Goal: Transaction & Acquisition: Obtain resource

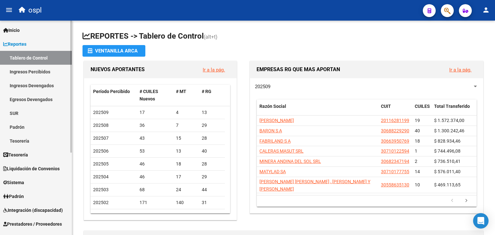
click at [22, 44] on span "Reportes" at bounding box center [14, 44] width 23 height 7
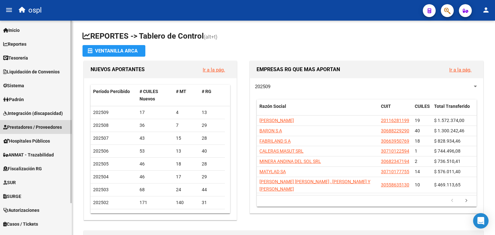
click at [47, 128] on span "Prestadores / Proveedores" at bounding box center [32, 127] width 59 height 7
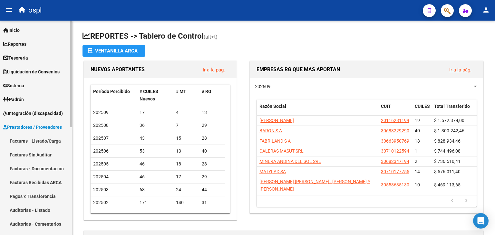
click at [44, 143] on link "Facturas - Listado/Carga" at bounding box center [36, 141] width 72 height 14
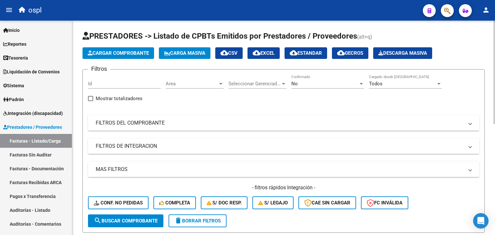
click at [317, 83] on div "No" at bounding box center [324, 84] width 67 height 6
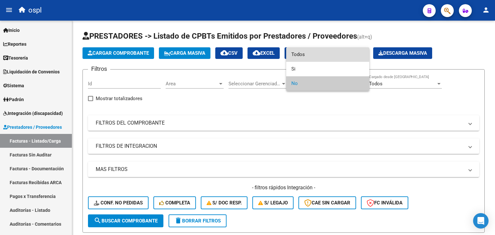
click at [309, 54] on span "Todos" at bounding box center [327, 54] width 73 height 15
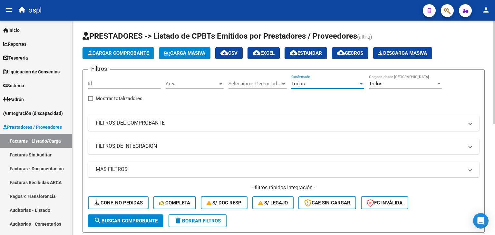
click at [343, 122] on mat-panel-title "FILTROS DEL COMPROBANTE" at bounding box center [280, 123] width 368 height 7
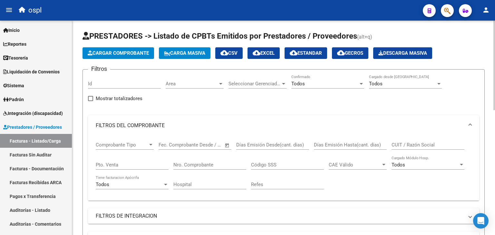
click at [405, 137] on div "CUIT / Razón Social" at bounding box center [428, 143] width 73 height 14
paste input "27252960908"
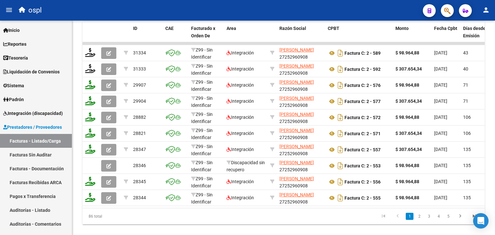
scroll to position [287, 0]
type input "27252960908"
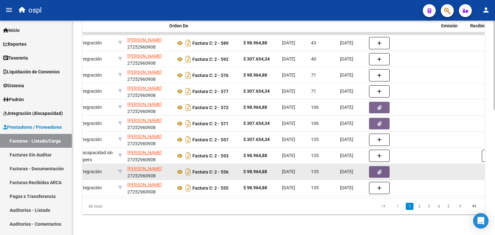
scroll to position [0, 0]
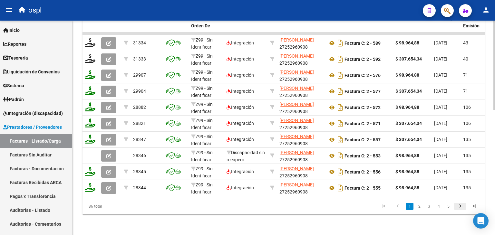
click at [462, 206] on icon "go to next page" at bounding box center [460, 207] width 8 height 8
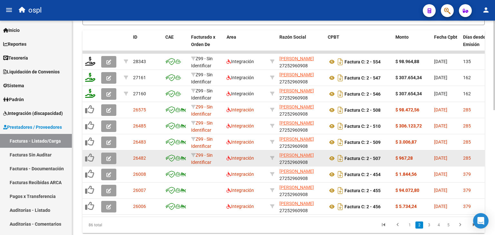
scroll to position [277, 0]
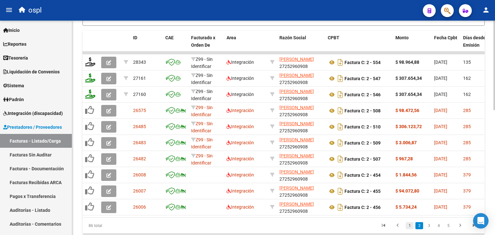
click at [410, 227] on link "1" at bounding box center [410, 225] width 8 height 7
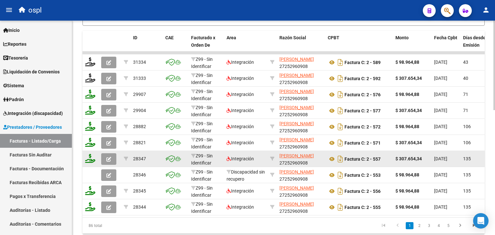
scroll to position [297, 0]
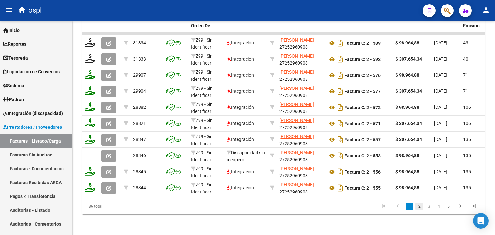
click at [423, 209] on link "2" at bounding box center [420, 206] width 8 height 7
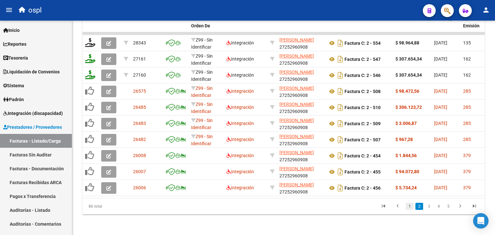
click at [412, 209] on link "1" at bounding box center [410, 206] width 8 height 7
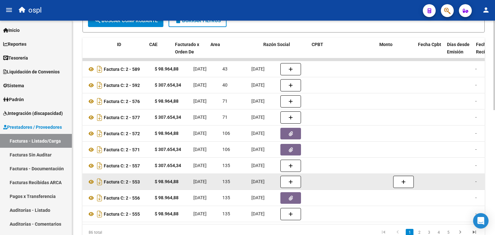
scroll to position [0, 0]
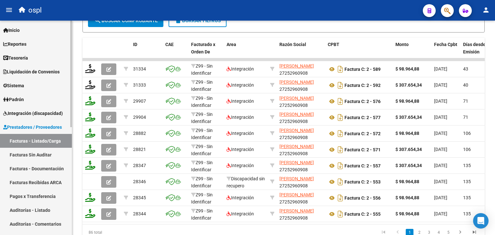
click at [17, 54] on span "Tesorería" at bounding box center [15, 57] width 25 height 7
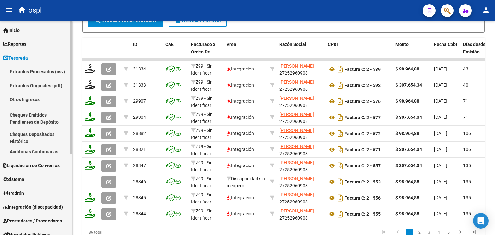
click at [40, 152] on link "Auditorías Confirmadas" at bounding box center [36, 152] width 72 height 14
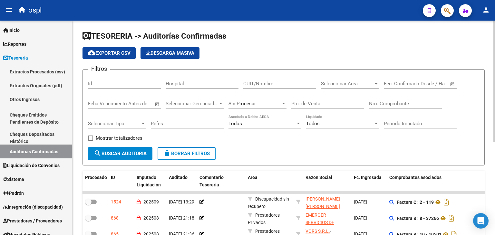
click at [259, 85] on input "CUIT/Nombre" at bounding box center [279, 84] width 73 height 6
paste input "27252960908"
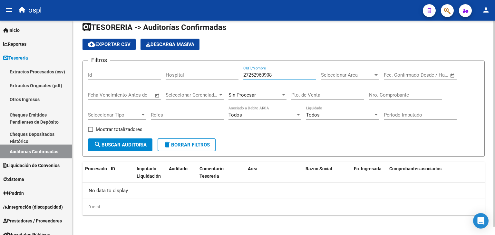
scroll to position [8, 0]
type input "27252960908"
click at [259, 94] on div "Sin Procesar" at bounding box center [255, 96] width 52 height 6
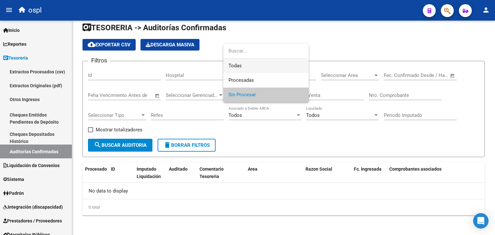
click at [239, 61] on span "Todas" at bounding box center [266, 66] width 75 height 15
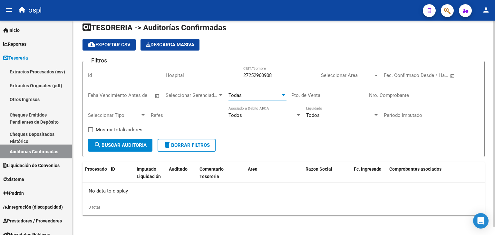
click at [131, 140] on button "search Buscar Auditoria" at bounding box center [120, 145] width 64 height 13
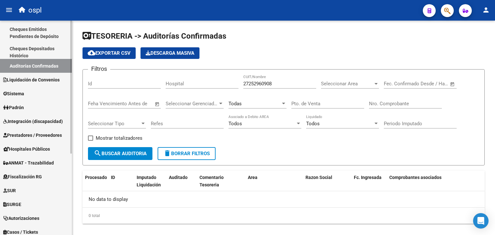
scroll to position [86, 0]
click at [51, 137] on span "Prestadores / Proveedores" at bounding box center [32, 135] width 59 height 7
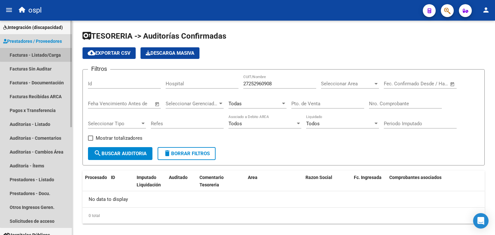
click at [48, 54] on link "Facturas - Listado/Carga" at bounding box center [36, 55] width 72 height 14
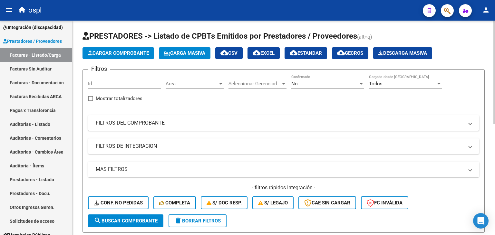
click at [323, 86] on div "No Confirmado" at bounding box center [327, 82] width 73 height 14
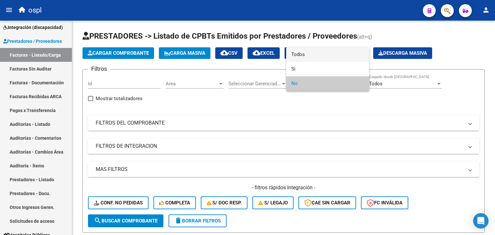
click at [294, 49] on span "Todos" at bounding box center [327, 54] width 73 height 15
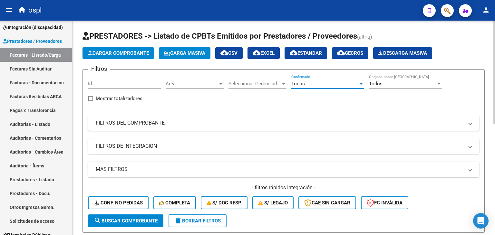
click at [191, 122] on mat-panel-title "FILTROS DEL COMPROBANTE" at bounding box center [280, 123] width 368 height 7
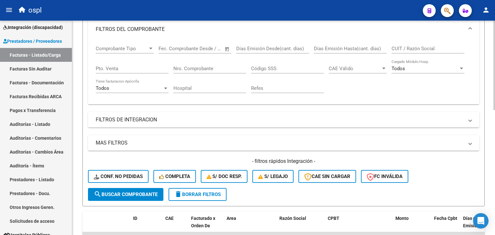
scroll to position [97, 0]
click at [206, 145] on mat-panel-title "MAS FILTROS" at bounding box center [280, 142] width 368 height 7
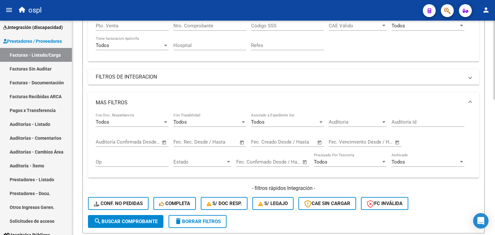
scroll to position [140, 0]
click at [254, 140] on input "text" at bounding box center [264, 142] width 26 height 6
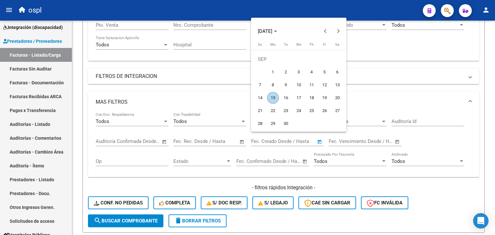
click at [311, 73] on span "4" at bounding box center [312, 72] width 12 height 12
type input "[DATE]"
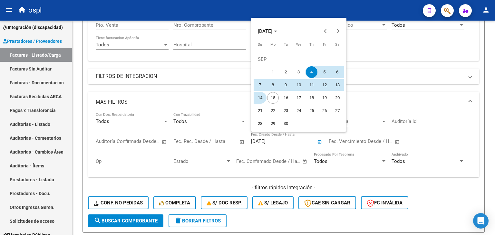
click at [262, 98] on span "14" at bounding box center [260, 98] width 12 height 12
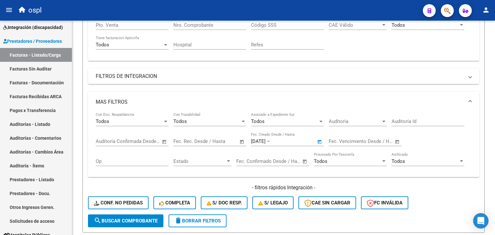
type input "[DATE]"
click at [135, 218] on span "search Buscar Comprobante" at bounding box center [126, 221] width 64 height 6
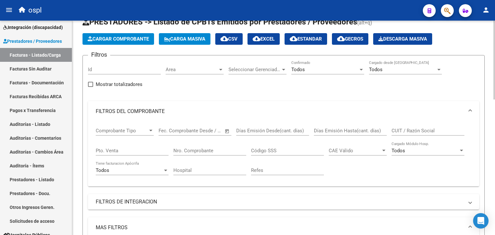
scroll to position [0, 0]
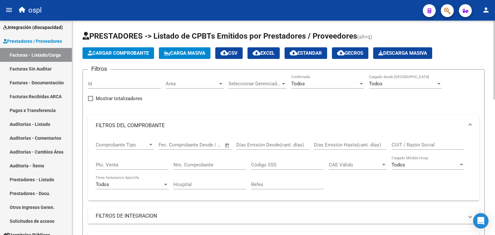
click at [260, 54] on mat-icon "cloud_download" at bounding box center [257, 53] width 8 height 8
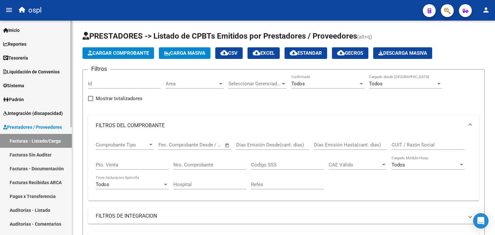
click at [14, 124] on span "Prestadores / Proveedores" at bounding box center [32, 127] width 59 height 7
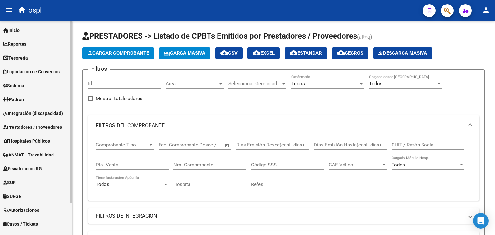
click at [19, 47] on span "Reportes" at bounding box center [14, 44] width 23 height 7
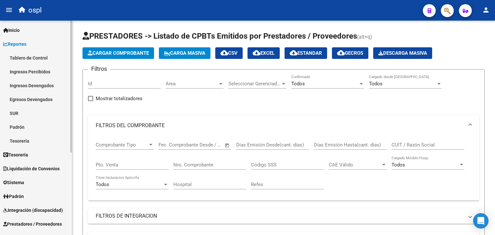
click at [19, 47] on span "Reportes" at bounding box center [14, 44] width 23 height 7
